Goal: Find specific page/section: Find specific page/section

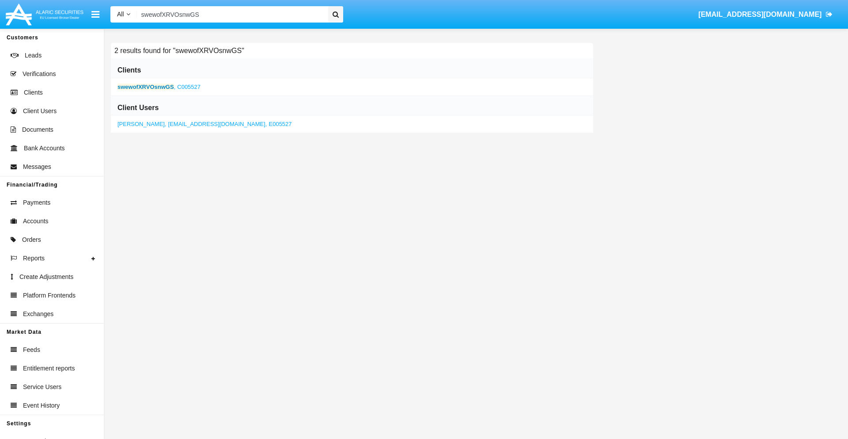
type input "swewofXRVOsnwGS"
click at [145, 87] on b "swewofXRVOsnwGS" at bounding box center [145, 86] width 57 height 7
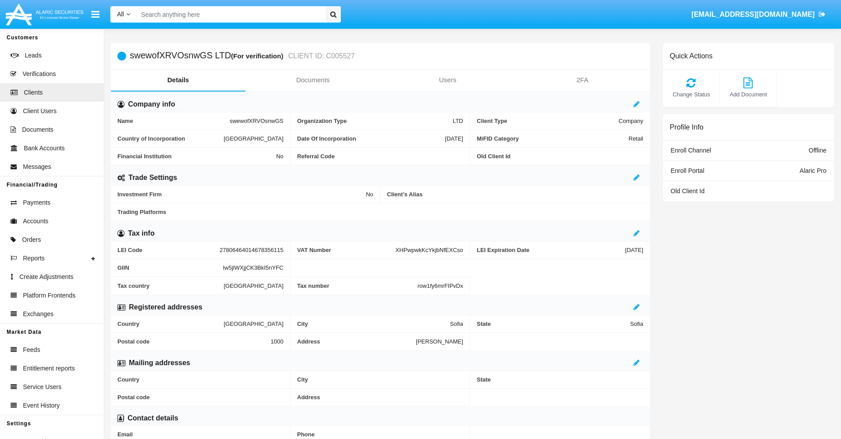
click at [313, 80] on link "Documents" at bounding box center [313, 79] width 135 height 21
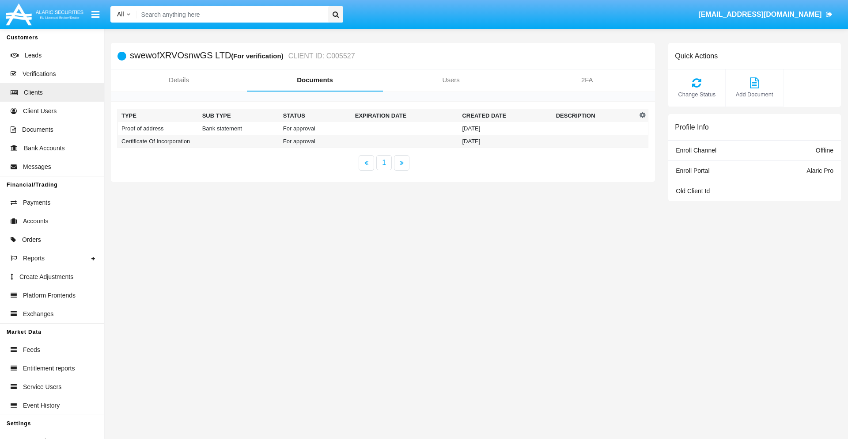
click at [158, 128] on td "Proof of address" at bounding box center [158, 128] width 81 height 13
